Goal: Find specific page/section: Find specific page/section

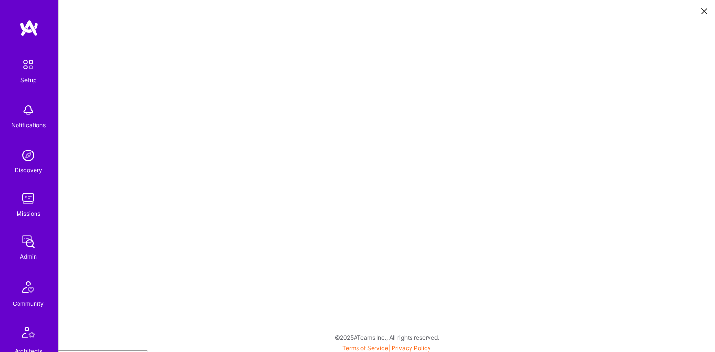
click at [28, 203] on img at bounding box center [27, 198] width 19 height 19
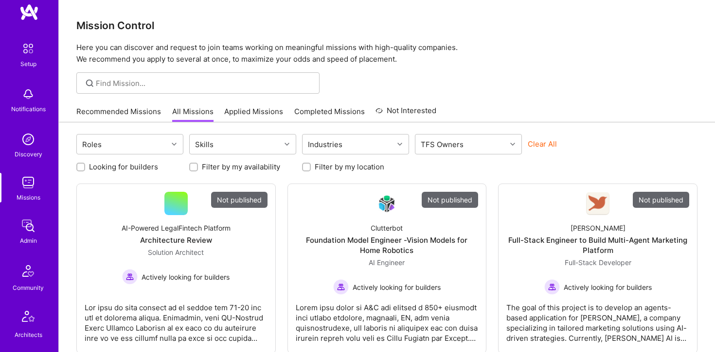
scroll to position [17, 0]
click at [27, 241] on div "Admin" at bounding box center [28, 240] width 17 height 10
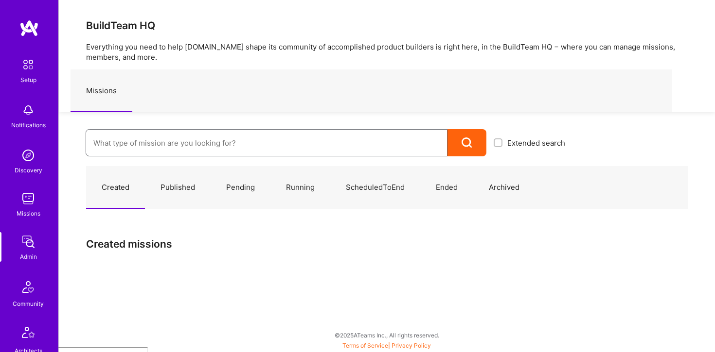
click at [145, 142] on input at bounding box center [266, 143] width 346 height 25
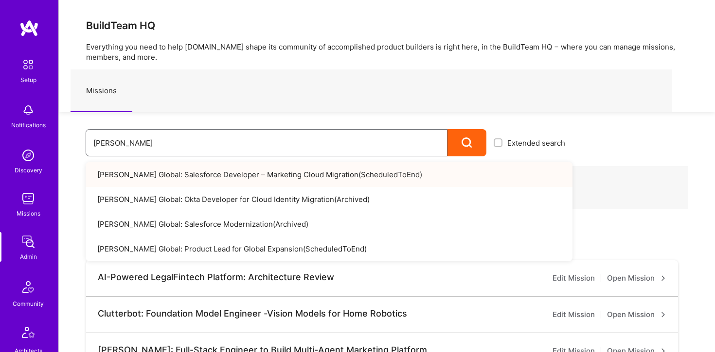
type input "anderson"
click at [176, 174] on link "Anderson Global: Salesforce Developer – Marketing Cloud Migration ( ScheduledTo…" at bounding box center [329, 174] width 487 height 25
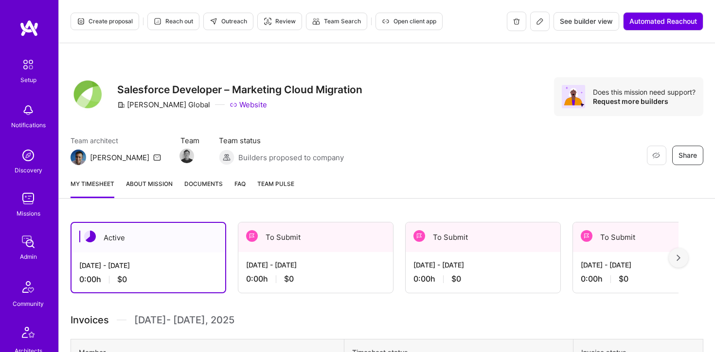
click at [542, 21] on button at bounding box center [539, 21] width 19 height 19
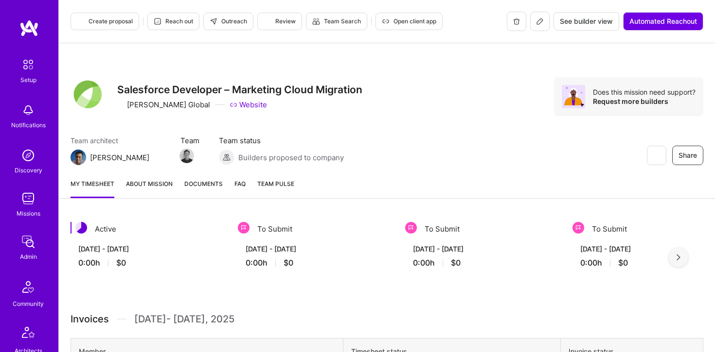
click at [542, 21] on html "Setup Notifications Discovery Missions Admin Community Architects Invite A.Guid…" at bounding box center [357, 341] width 715 height 683
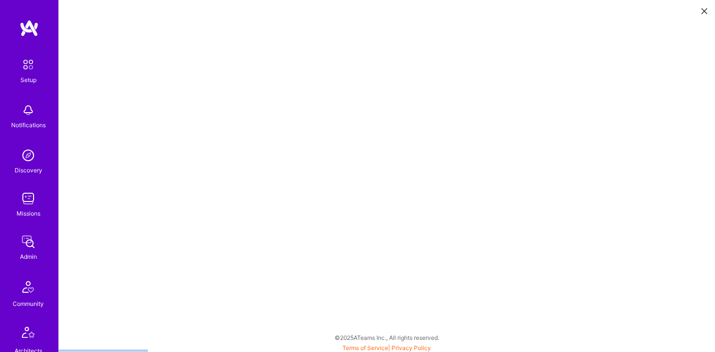
click at [703, 9] on icon at bounding box center [704, 11] width 6 height 6
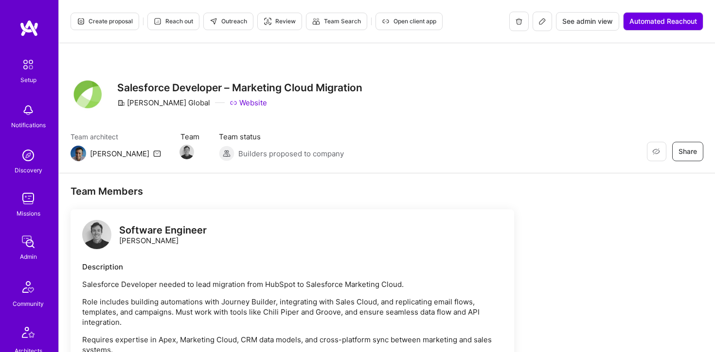
click at [543, 23] on icon at bounding box center [542, 22] width 8 height 8
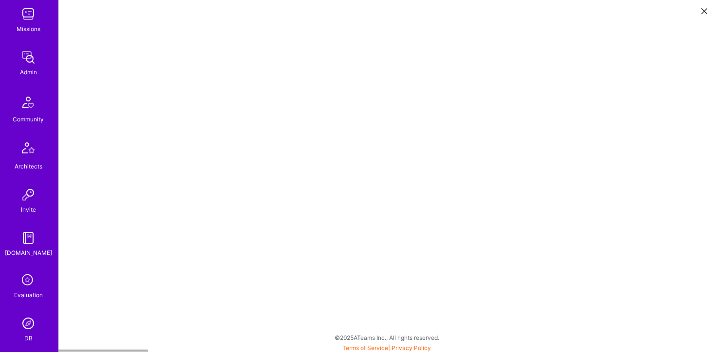
scroll to position [178, 0]
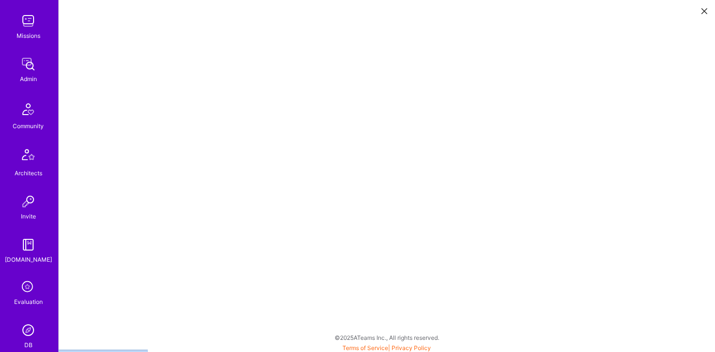
click at [26, 20] on img at bounding box center [27, 20] width 19 height 19
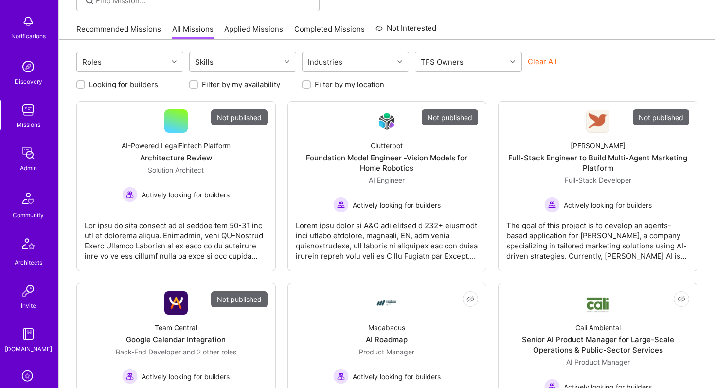
scroll to position [81, 0]
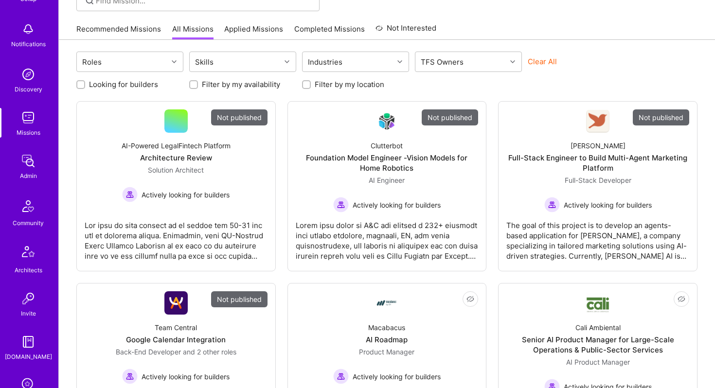
click at [25, 164] on img at bounding box center [27, 160] width 19 height 19
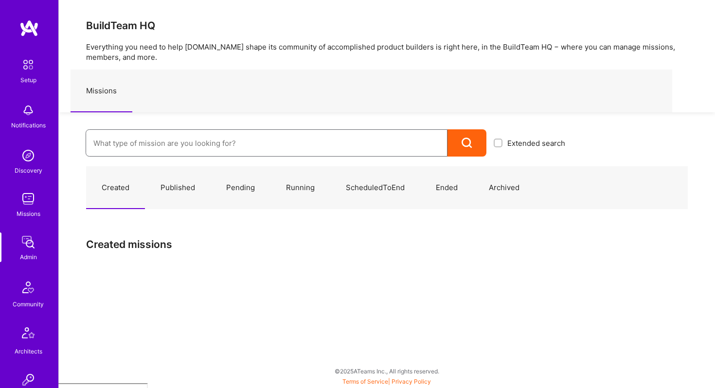
click at [141, 140] on input at bounding box center [266, 143] width 346 height 25
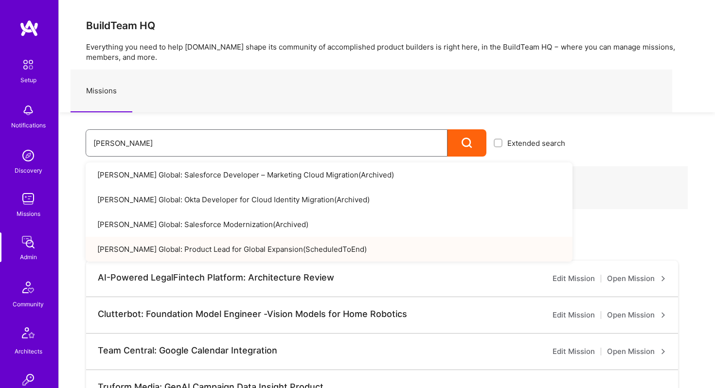
type input "anderson"
click at [206, 245] on link "Anderson Global: Product Lead for Global Expansion ( ScheduledToEnd )" at bounding box center [329, 249] width 487 height 25
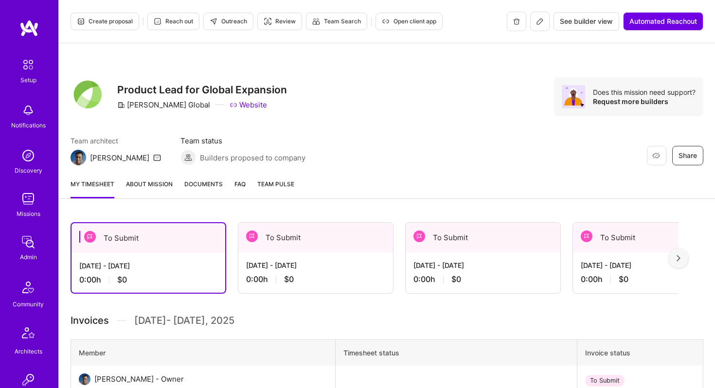
click at [532, 25] on button at bounding box center [539, 21] width 19 height 19
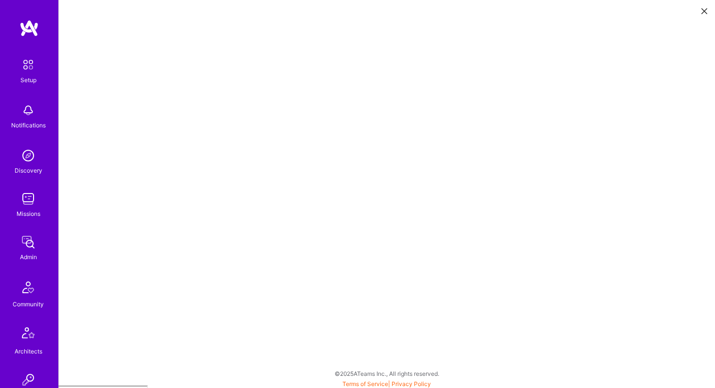
scroll to position [2, 0]
